Goal: Transaction & Acquisition: Download file/media

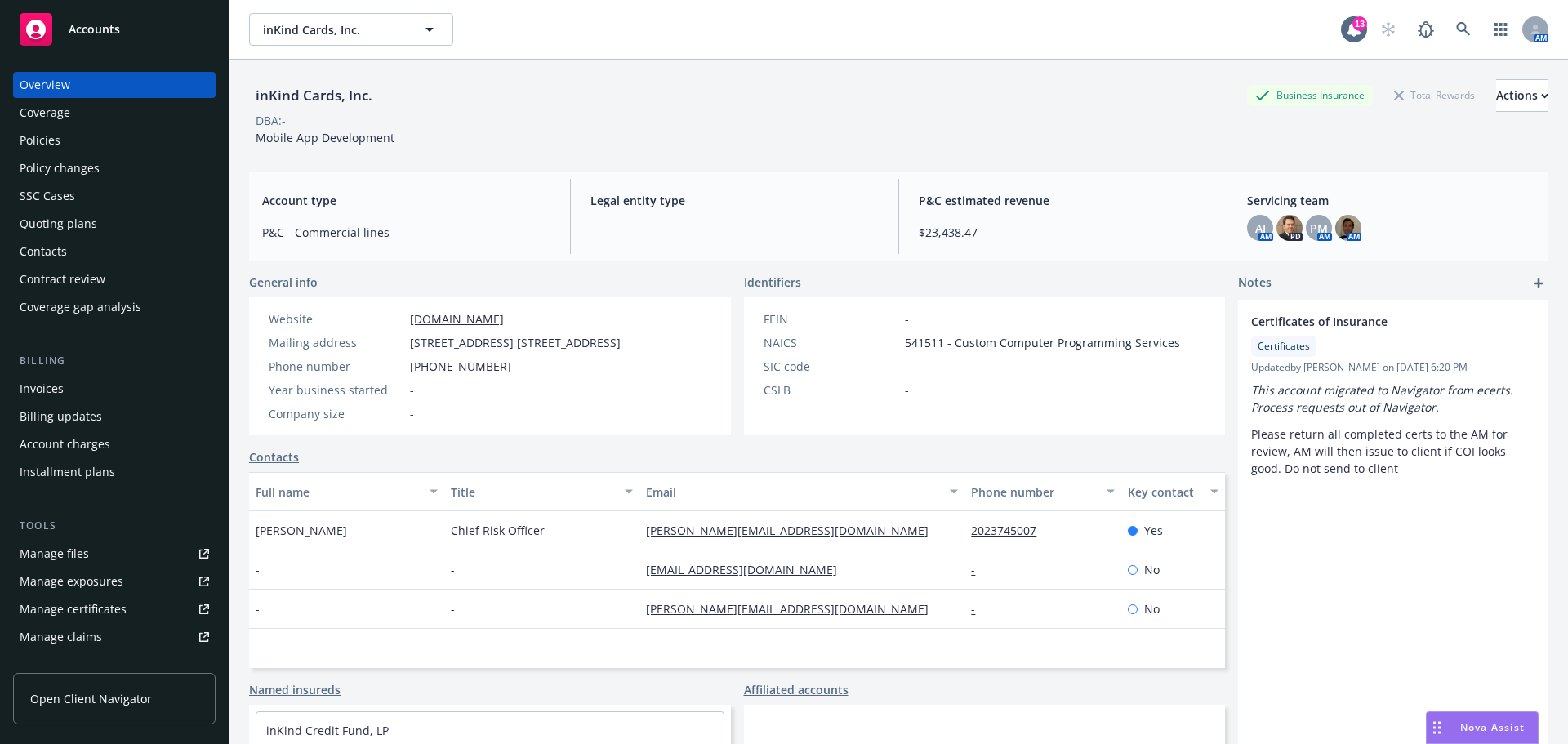
click at [48, 138] on div "Policies" at bounding box center [40, 140] width 41 height 26
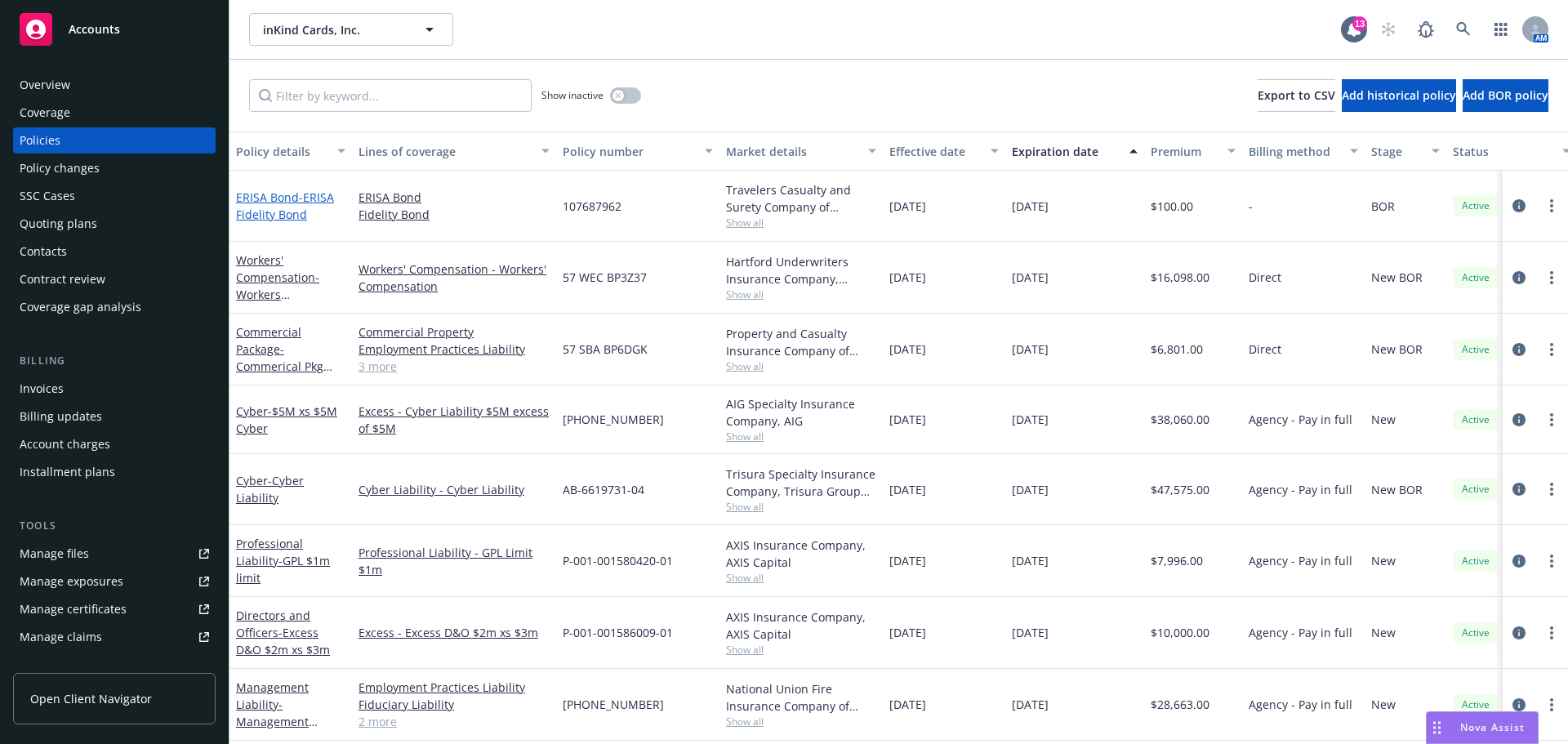
click at [276, 209] on span "- ERISA Fidelity Bond" at bounding box center [284, 205] width 98 height 33
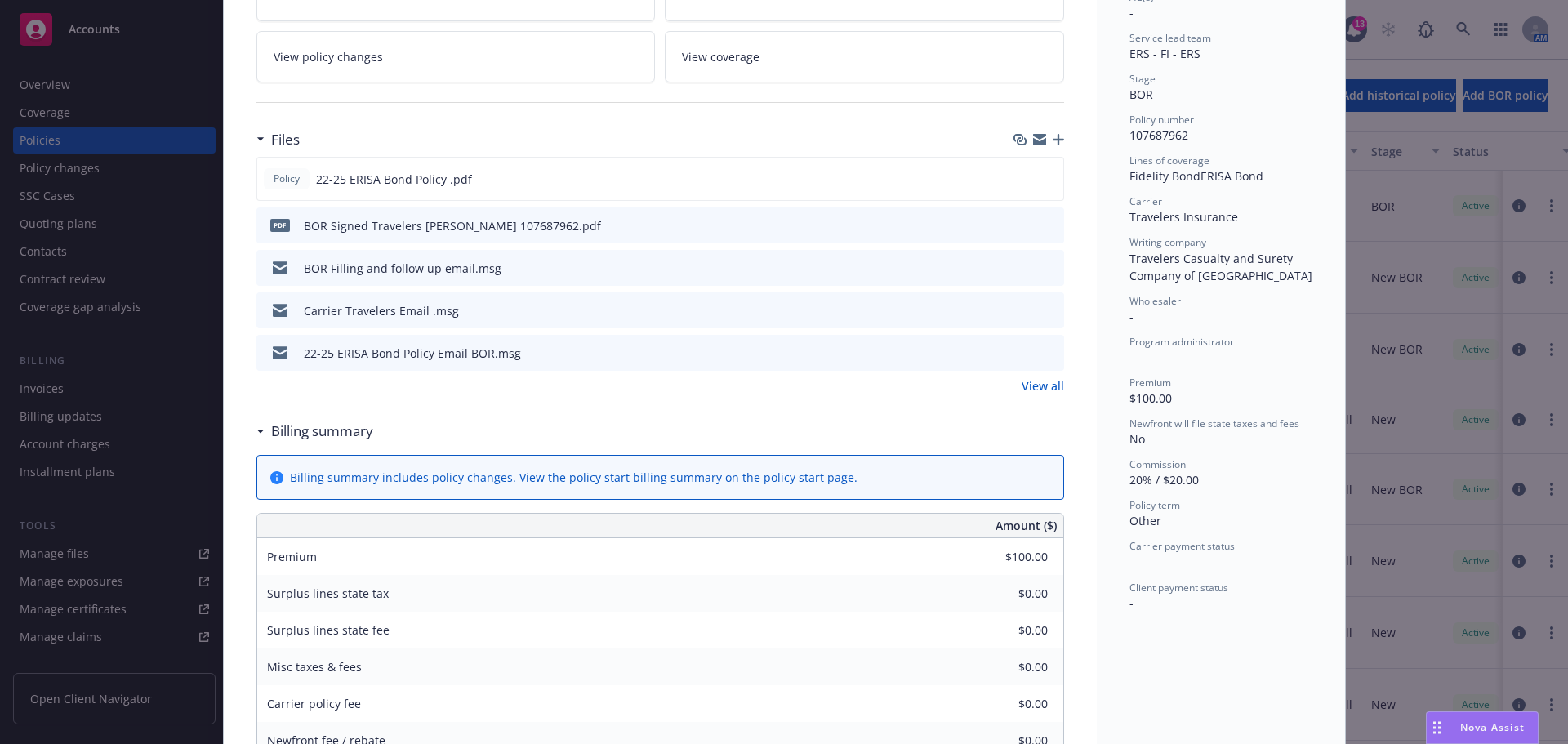
scroll to position [327, 0]
click at [1016, 174] on icon "download file" at bounding box center [1021, 176] width 13 height 13
